Goal: Find specific page/section: Find specific page/section

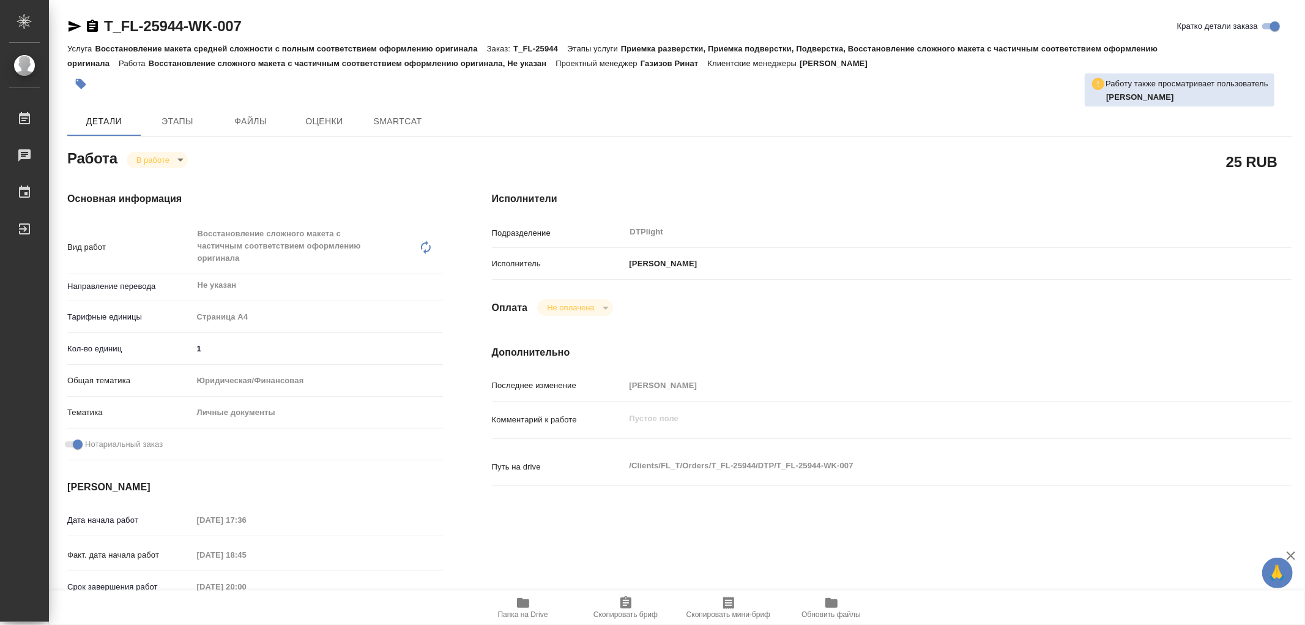
type textarea "x"
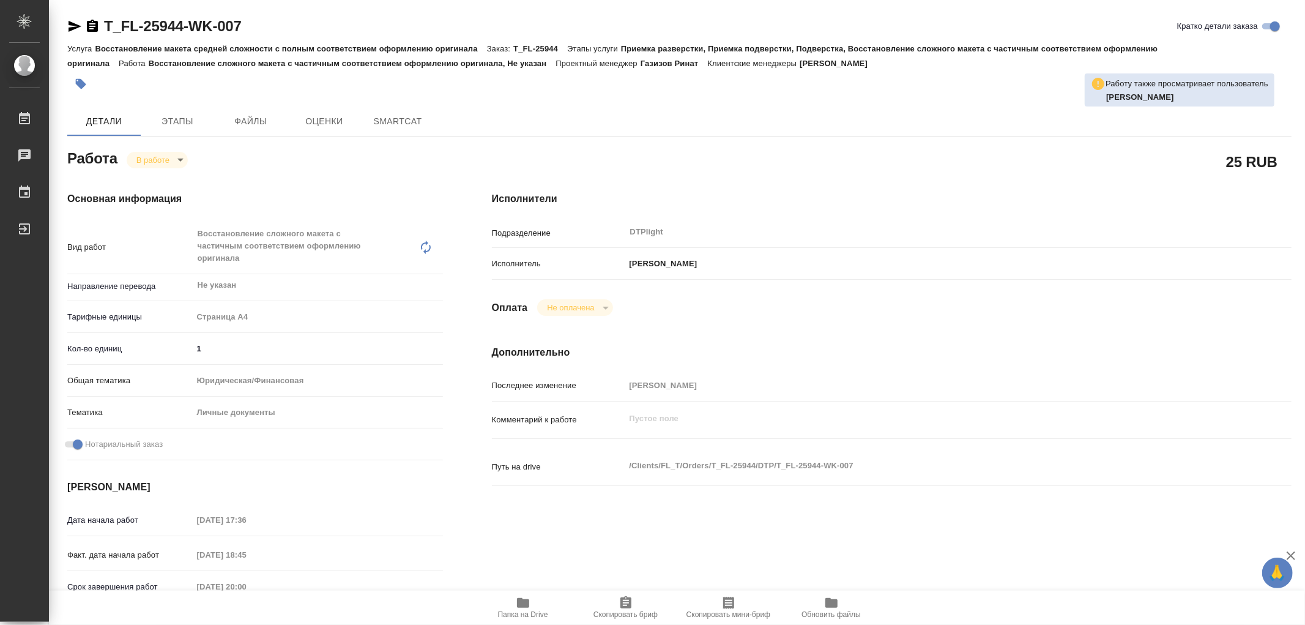
type textarea "x"
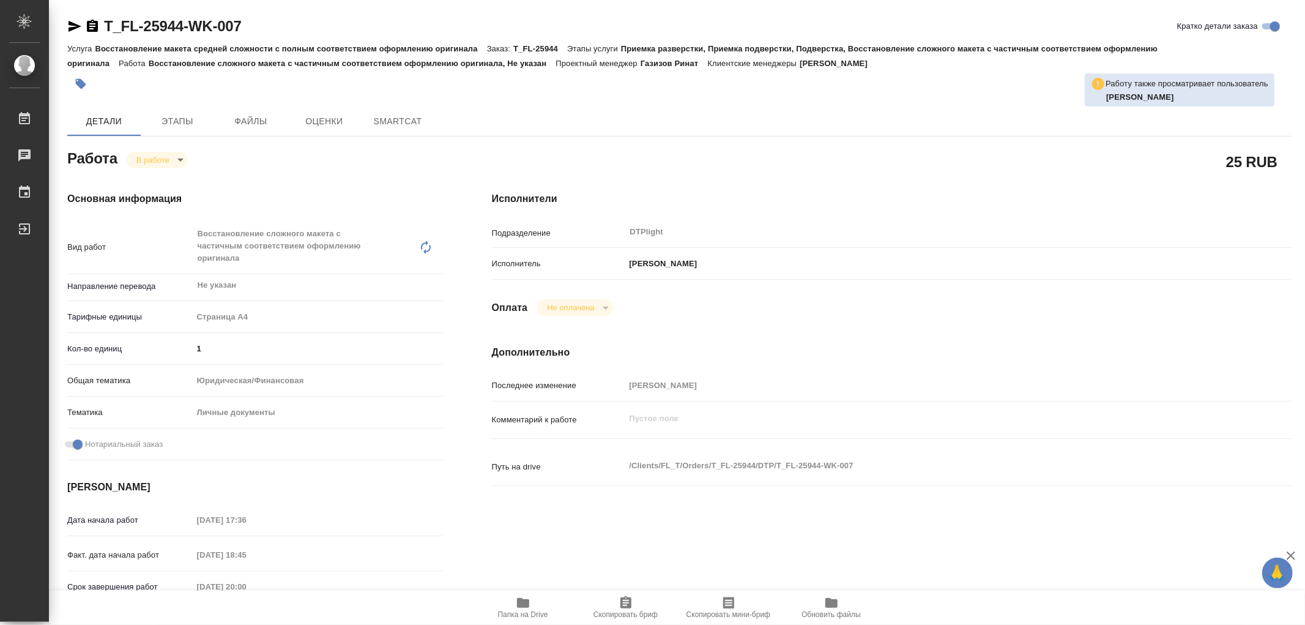
type textarea "x"
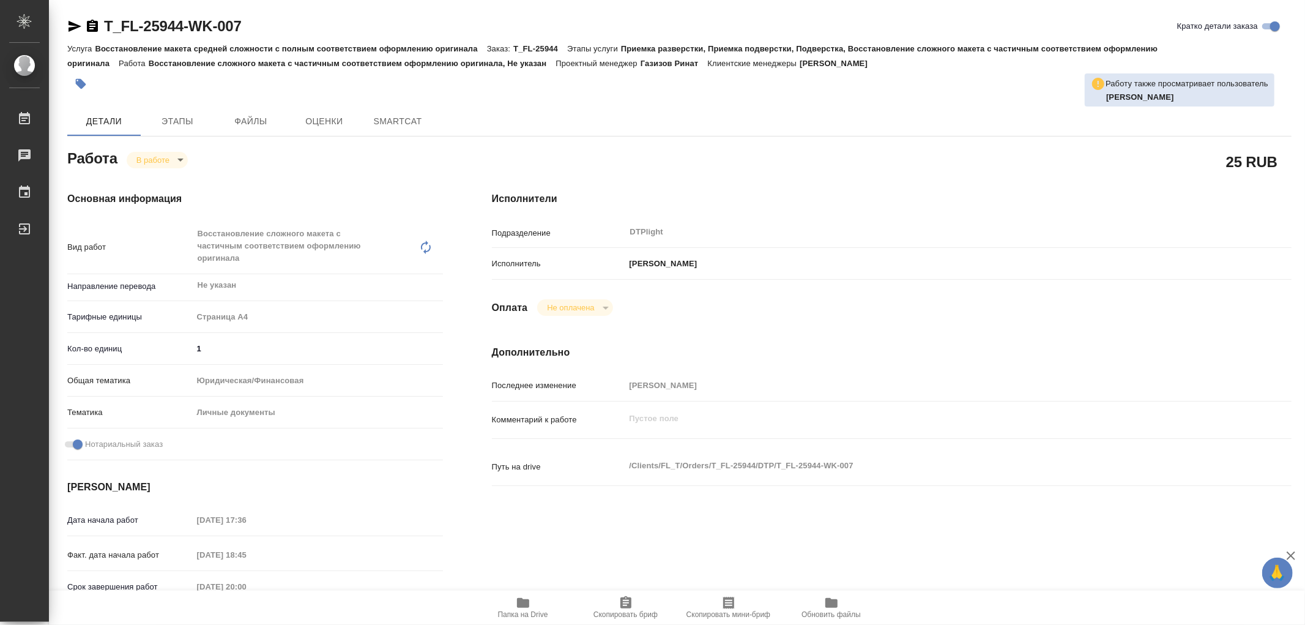
type textarea "x"
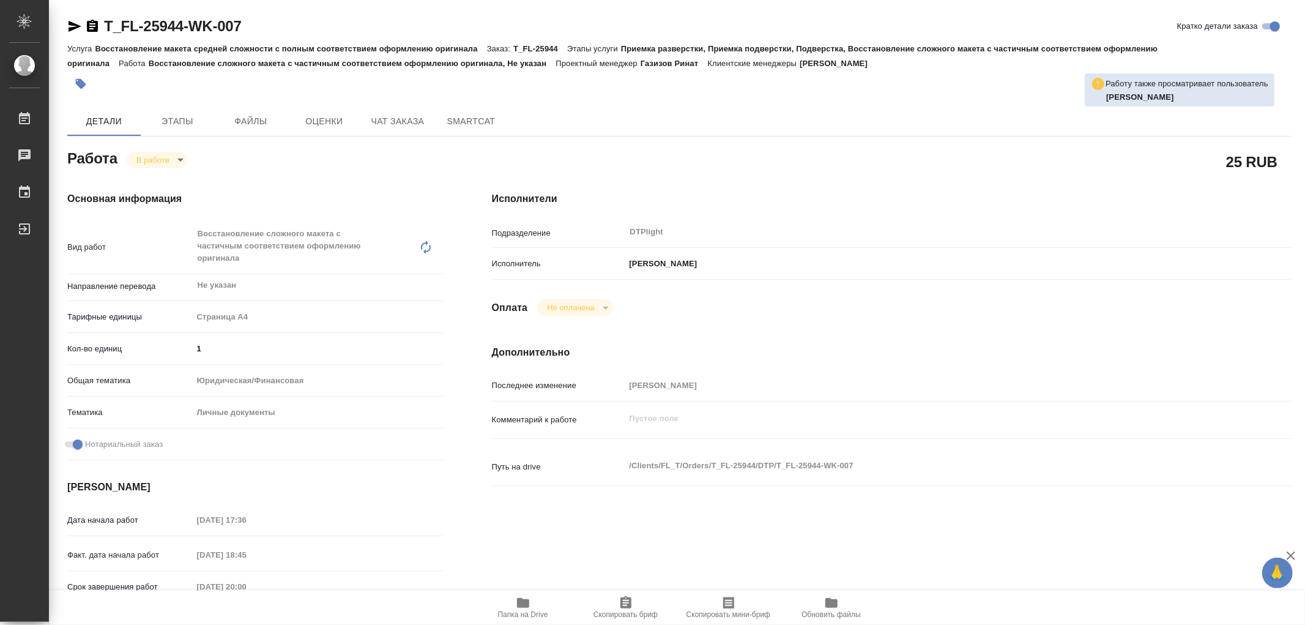
type textarea "x"
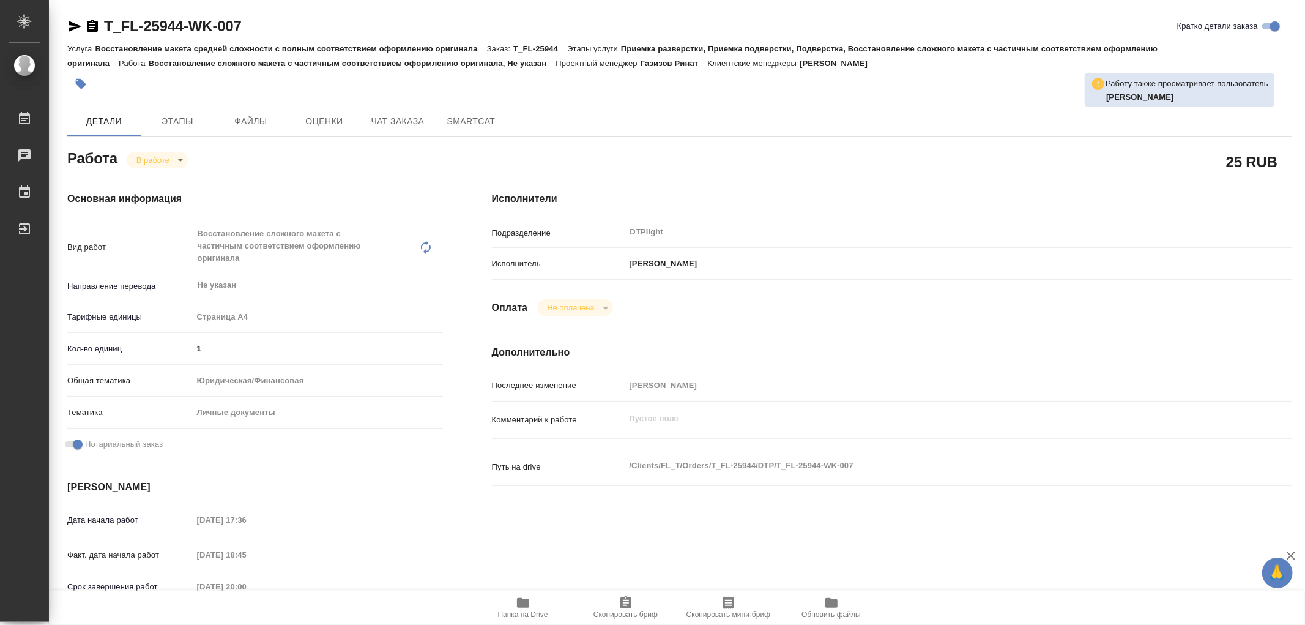
type textarea "x"
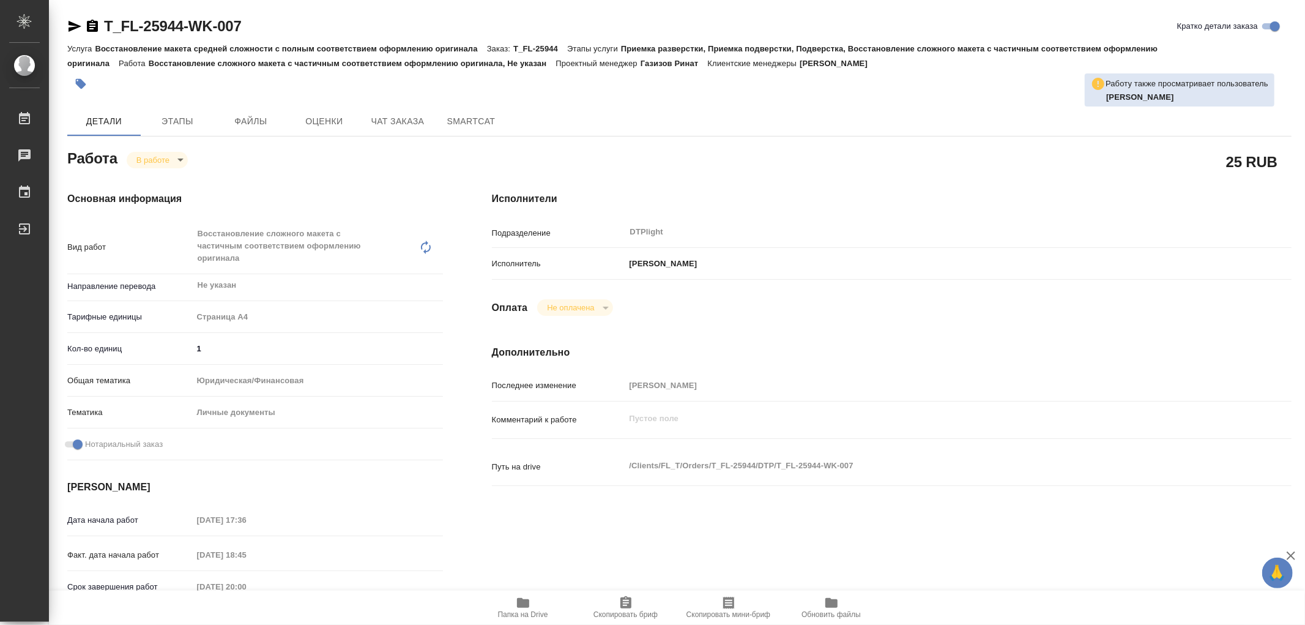
click at [529, 608] on icon "button" at bounding box center [523, 602] width 15 height 15
